Goal: Check status

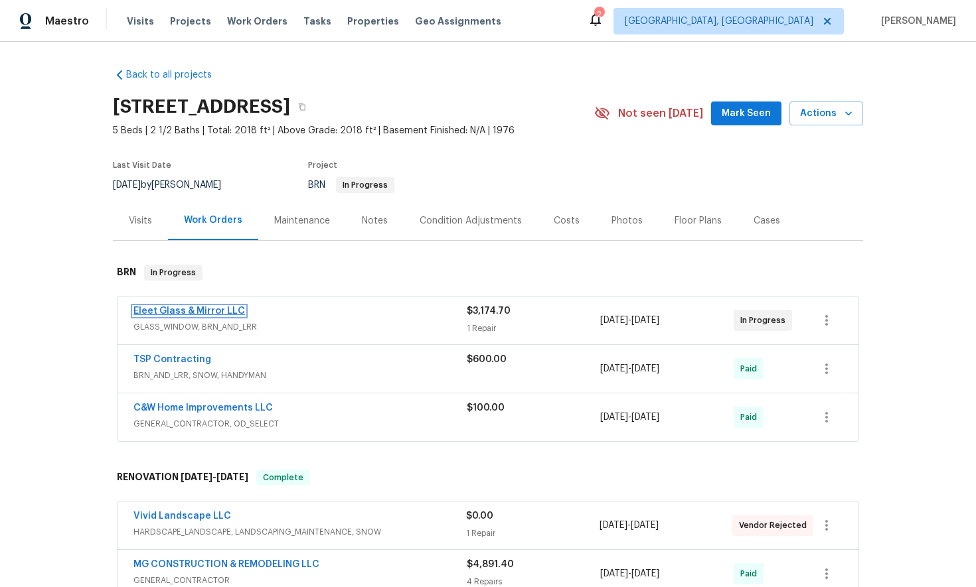
click at [202, 312] on link "Eleet Glass & Mirror LLC" at bounding box center [189, 311] width 112 height 9
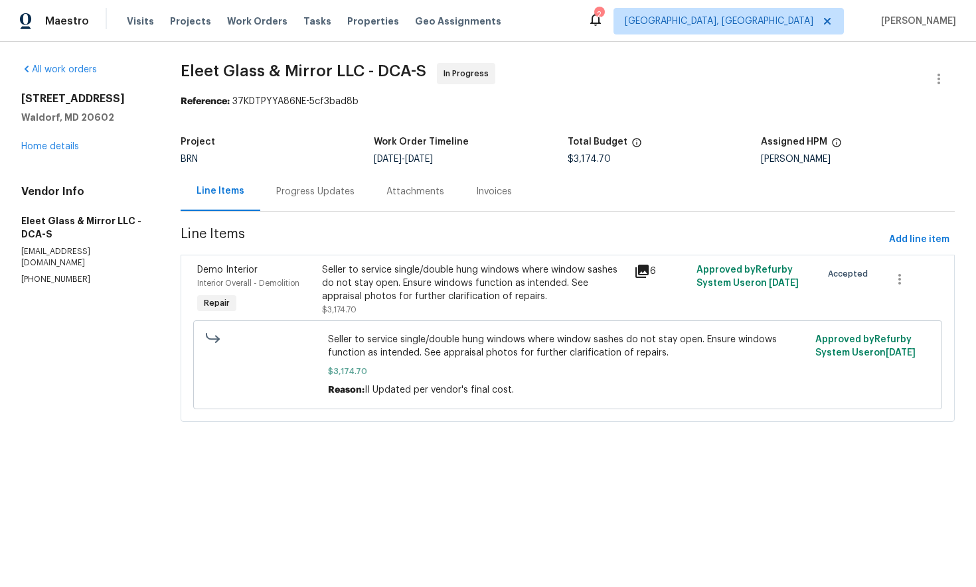
click at [314, 193] on div "Progress Updates" at bounding box center [315, 191] width 78 height 13
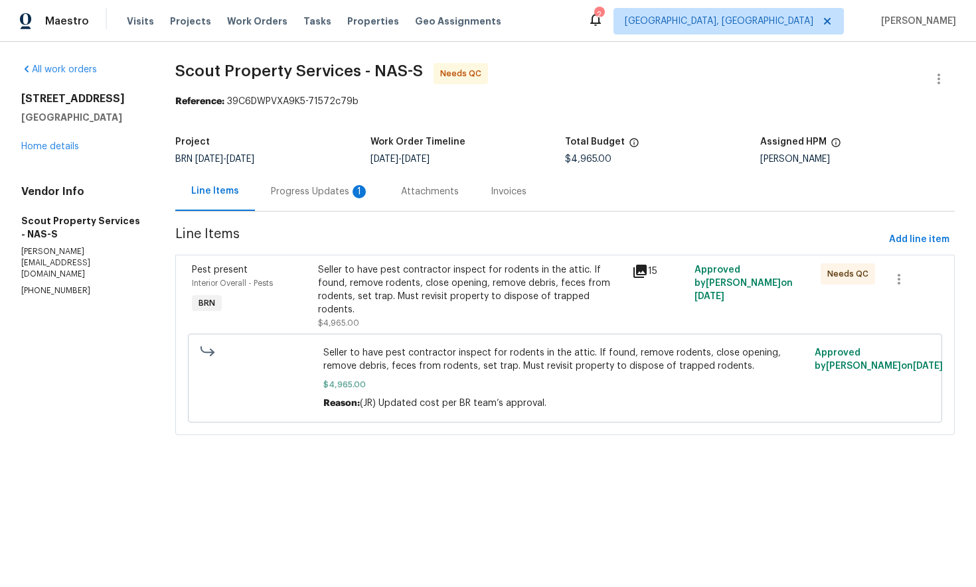
click at [311, 193] on div "Progress Updates 1" at bounding box center [320, 191] width 98 height 13
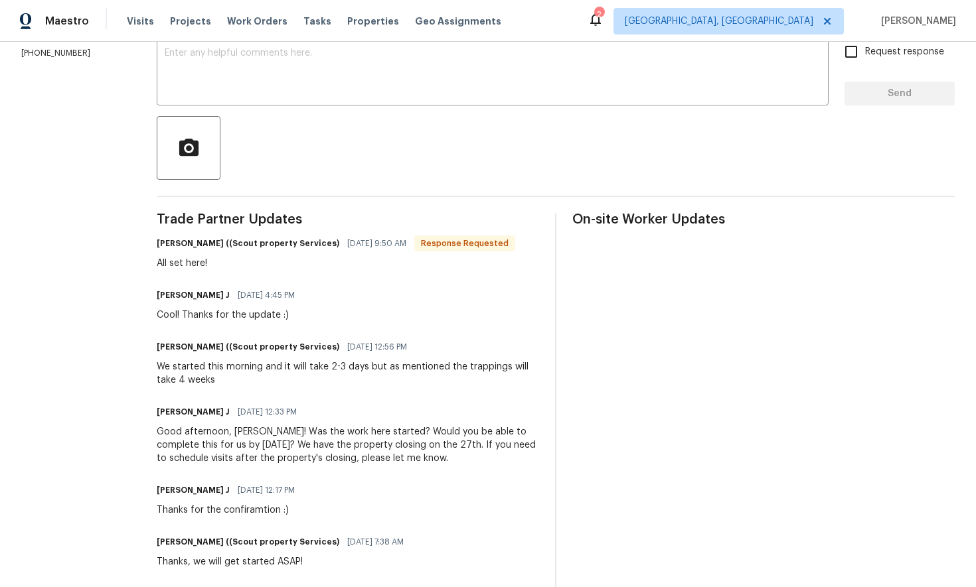
scroll to position [240, 0]
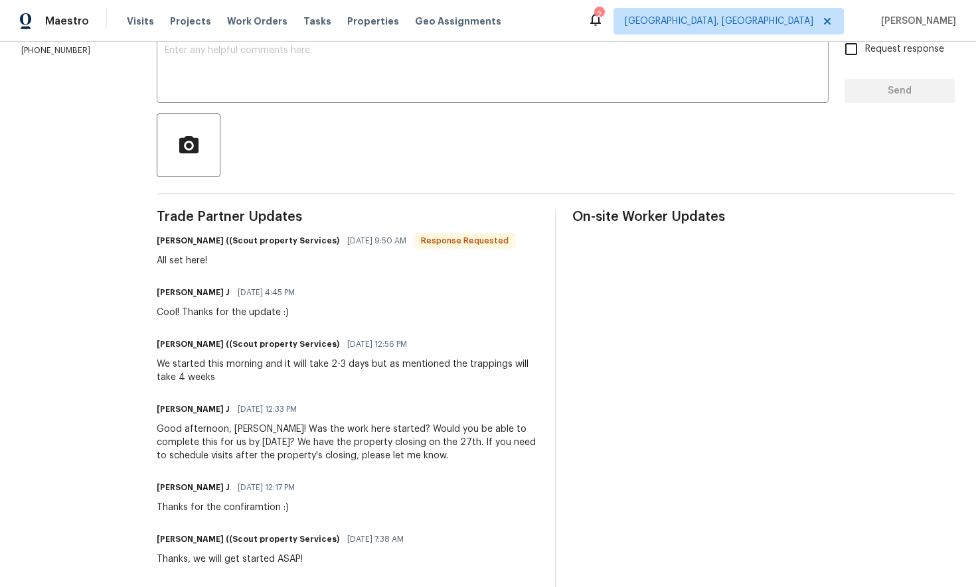
click at [362, 373] on div "We started this morning and it will take 2-3 days but as mentioned the trapping…" at bounding box center [348, 371] width 382 height 27
drag, startPoint x: 395, startPoint y: 366, endPoint x: 413, endPoint y: 386, distance: 26.8
copy div "the trappings will take 4 weeks"
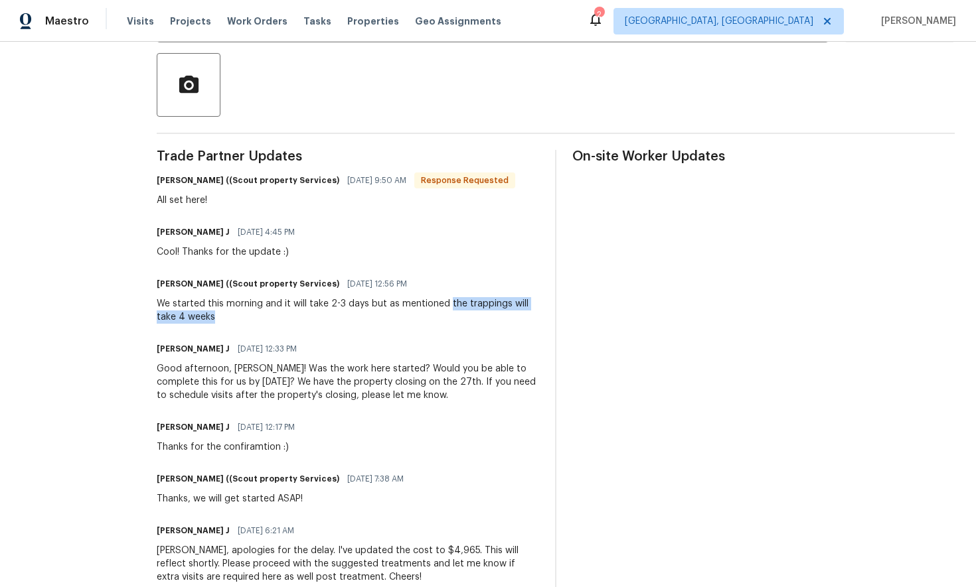
scroll to position [0, 0]
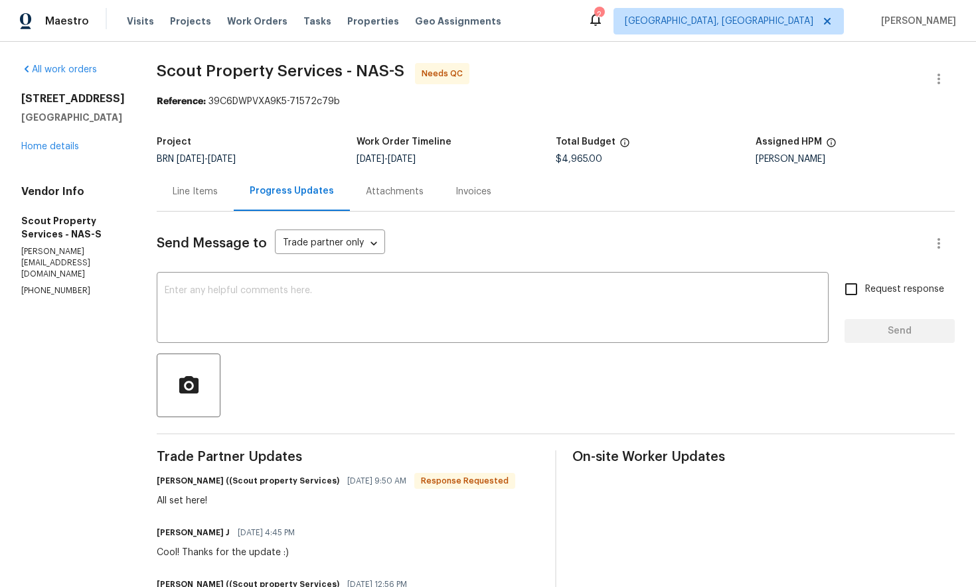
click at [173, 191] on div "Line Items" at bounding box center [195, 191] width 45 height 13
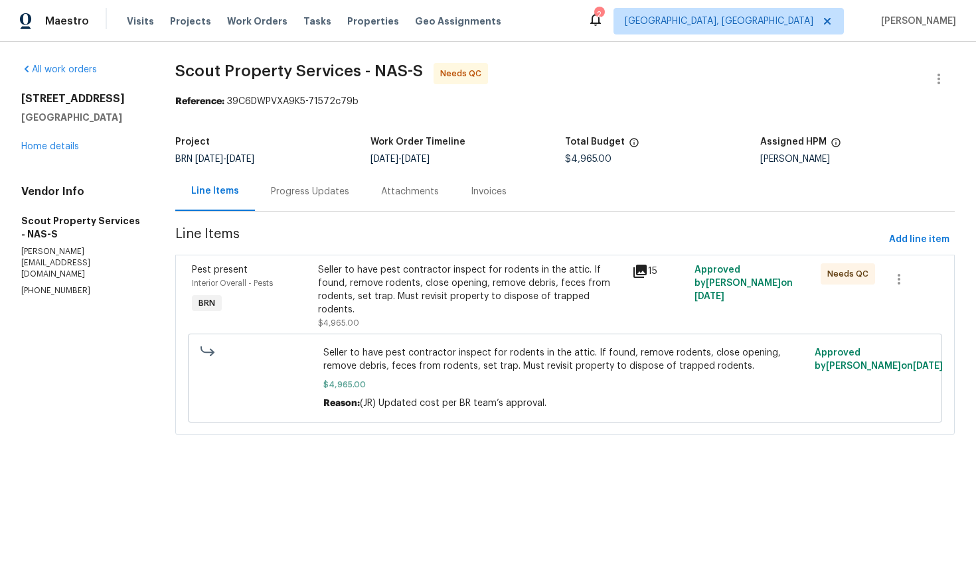
click at [487, 194] on div "Invoices" at bounding box center [489, 191] width 36 height 13
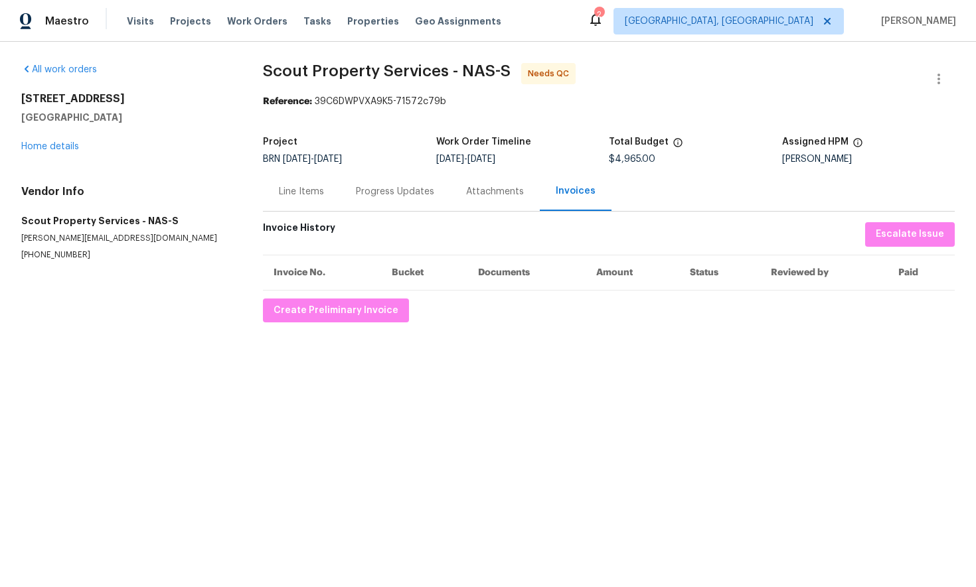
click at [309, 194] on div "Line Items" at bounding box center [301, 191] width 45 height 13
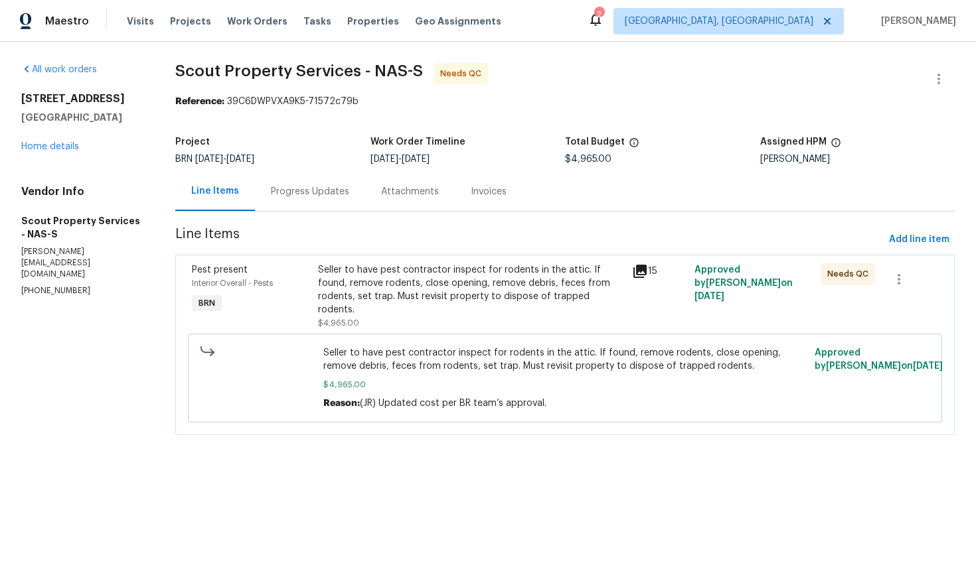
click at [309, 194] on div "Progress Updates" at bounding box center [310, 191] width 78 height 13
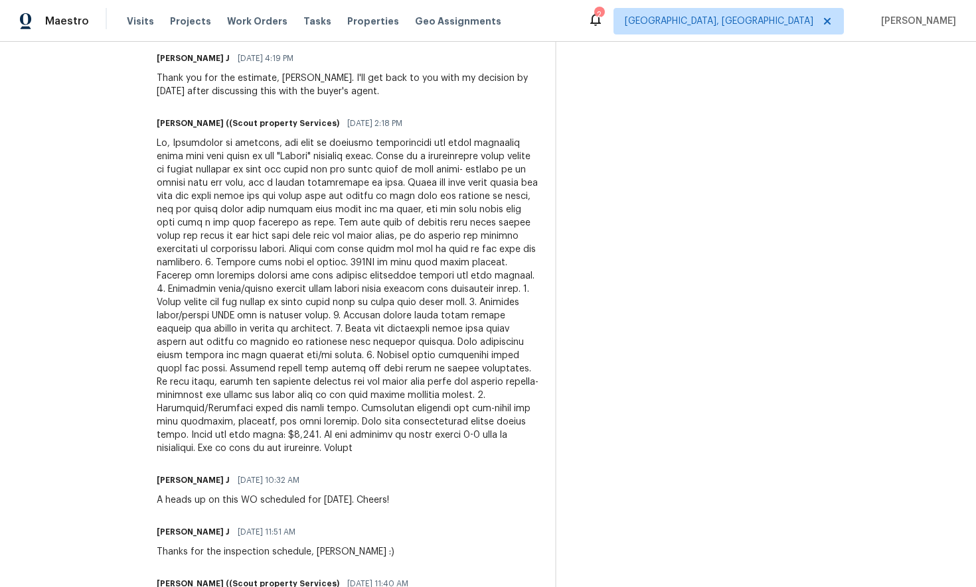
scroll to position [1372, 0]
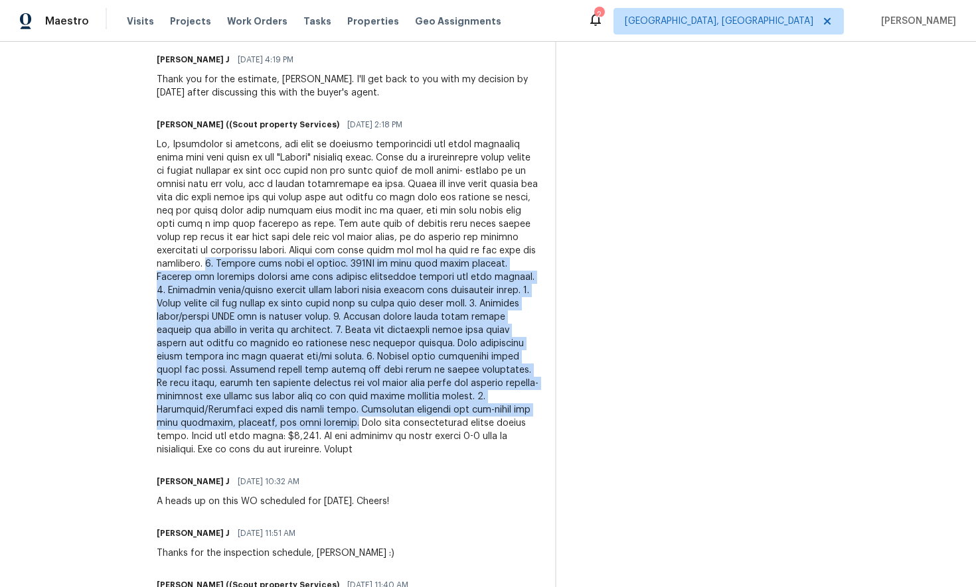
drag, startPoint x: 294, startPoint y: 224, endPoint x: 270, endPoint y: 371, distance: 148.6
click at [270, 371] on div at bounding box center [348, 297] width 382 height 319
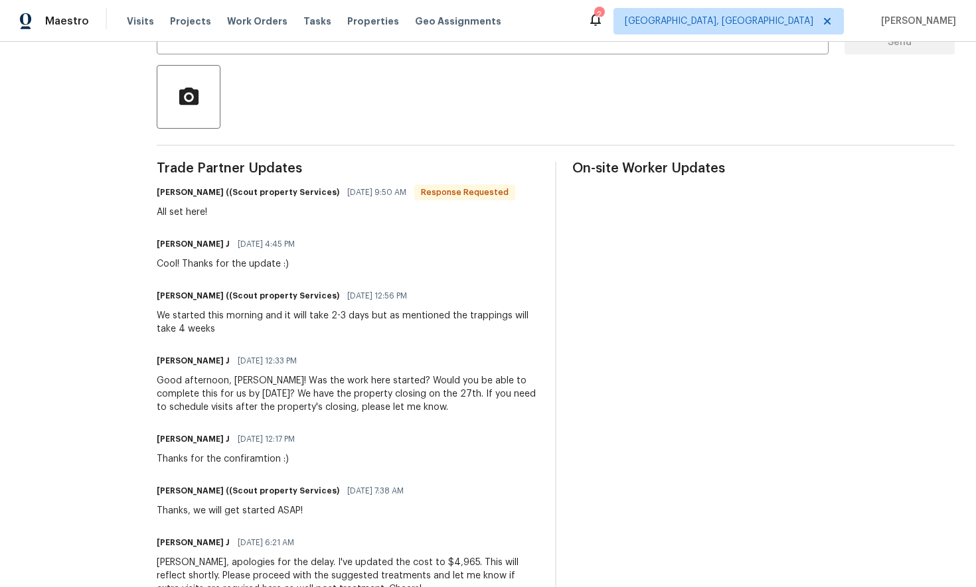
scroll to position [307, 0]
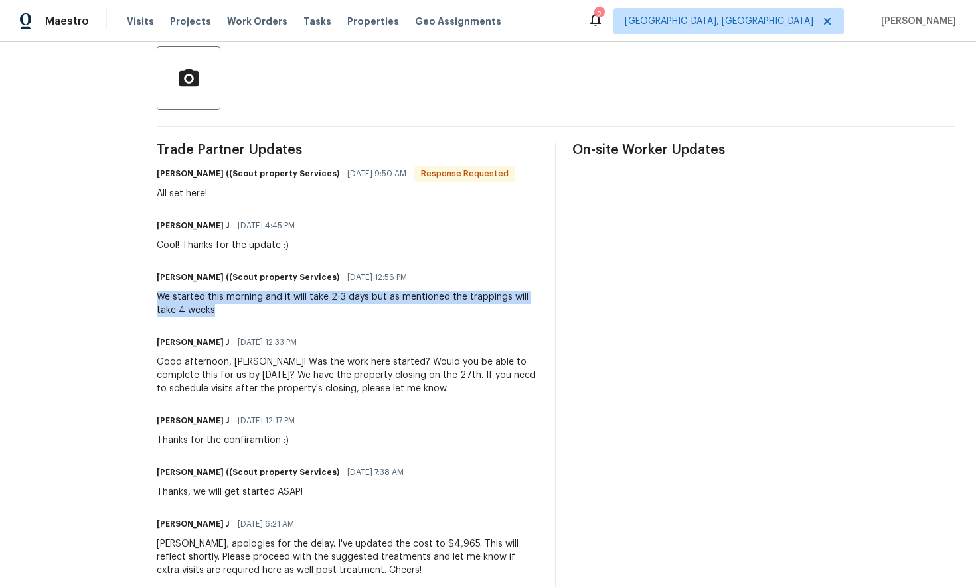
drag, startPoint x: 105, startPoint y: 295, endPoint x: 135, endPoint y: 307, distance: 33.0
copy div "We started this morning and it will take 2-3 days but as mentioned the trapping…"
